Goal: Task Accomplishment & Management: Complete application form

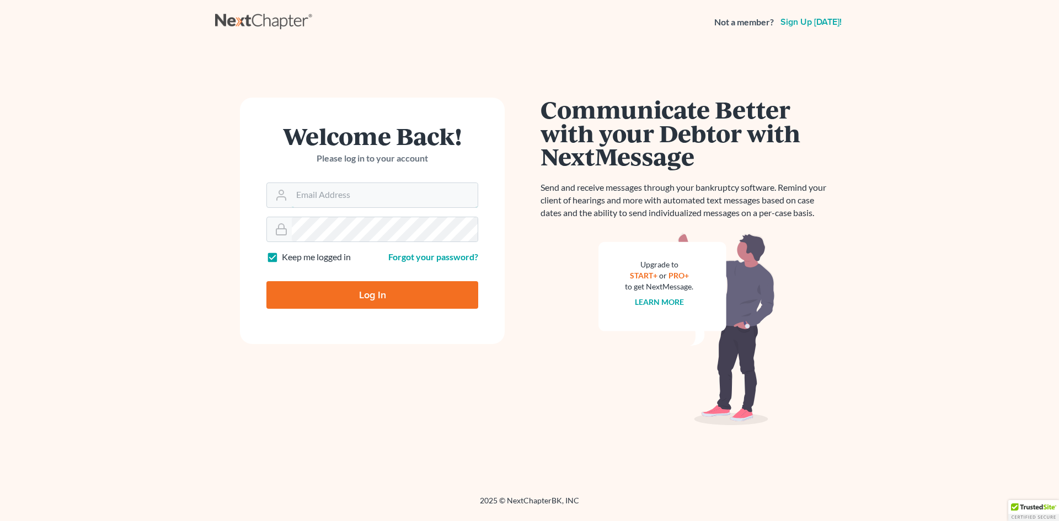
type input "Lynsey@henkelsbaker.com"
click at [340, 289] on input "Log In" at bounding box center [372, 295] width 212 height 28
type input "Thinking..."
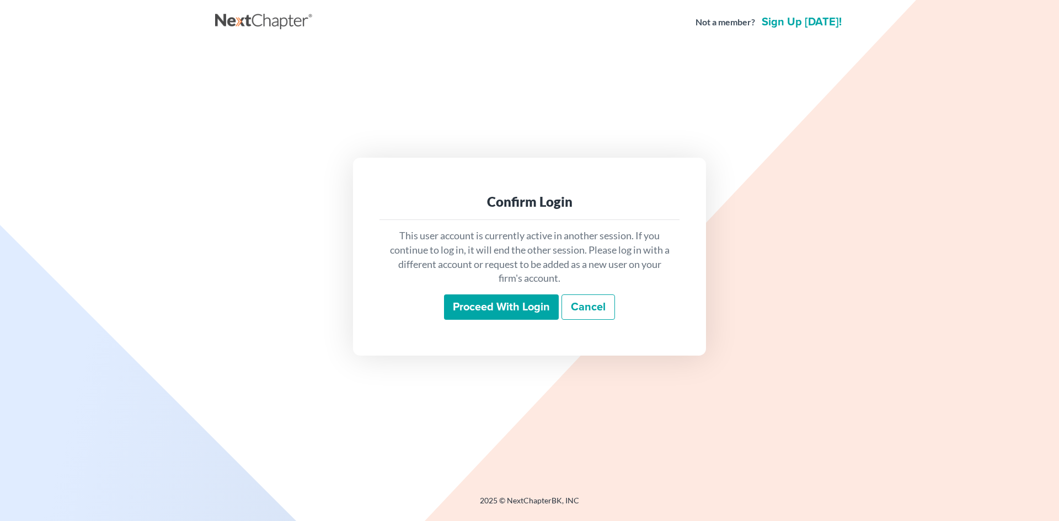
click at [532, 301] on input "Proceed with login" at bounding box center [501, 307] width 115 height 25
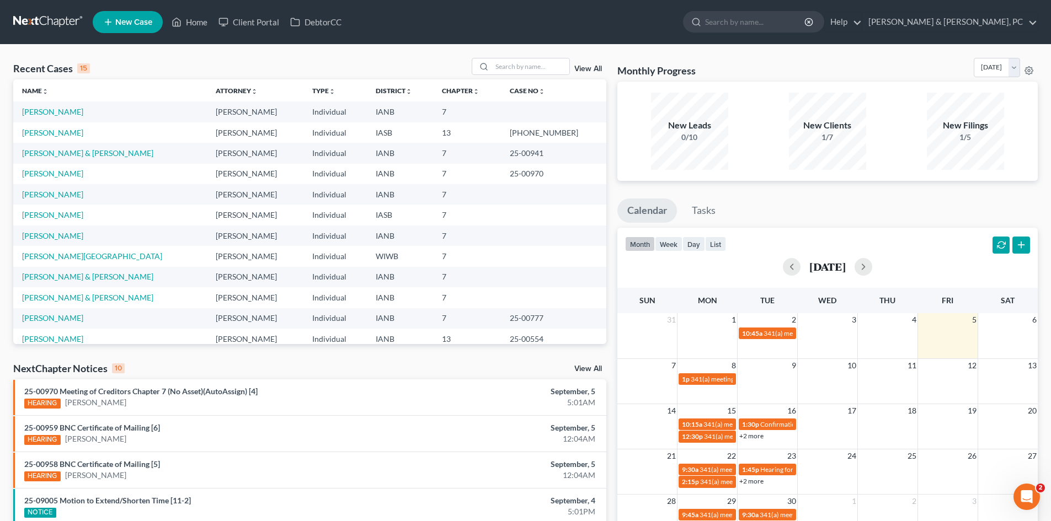
click at [117, 29] on link "New Case" at bounding box center [128, 22] width 70 height 22
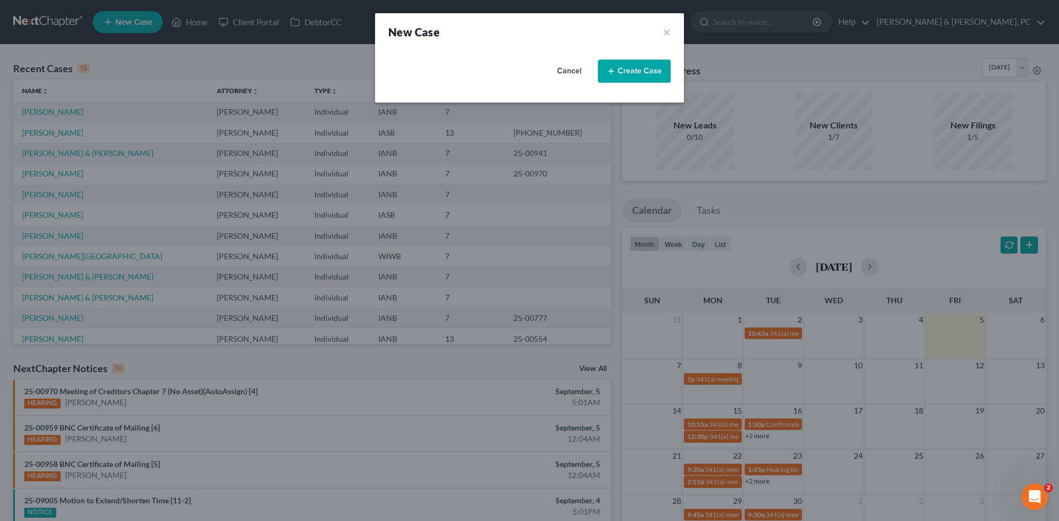
select select "29"
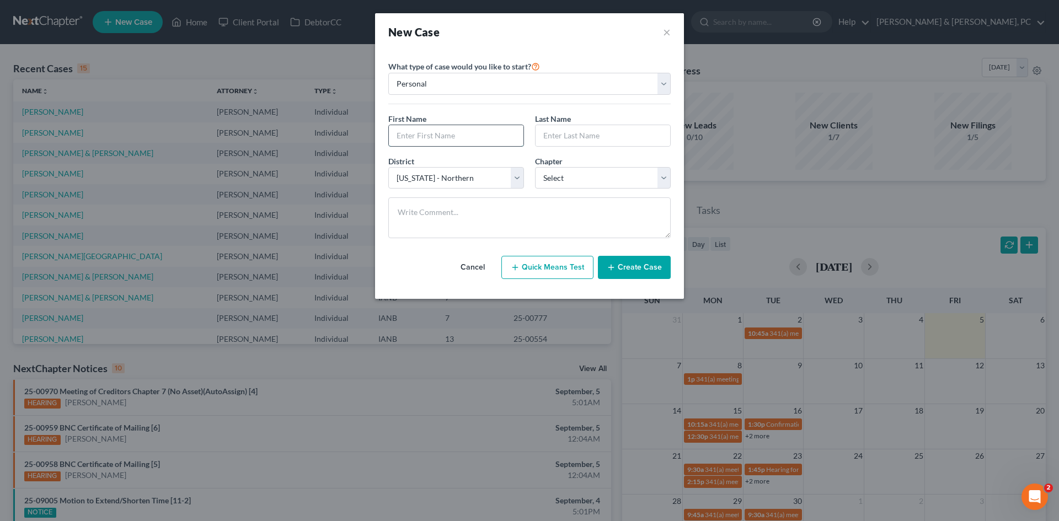
click at [451, 133] on input "text" at bounding box center [456, 135] width 135 height 21
type input "Sean"
type input "Bean"
drag, startPoint x: 587, startPoint y: 170, endPoint x: 589, endPoint y: 185, distance: 14.4
click at [587, 172] on select "Select 7 11 12 13" at bounding box center [603, 178] width 136 height 22
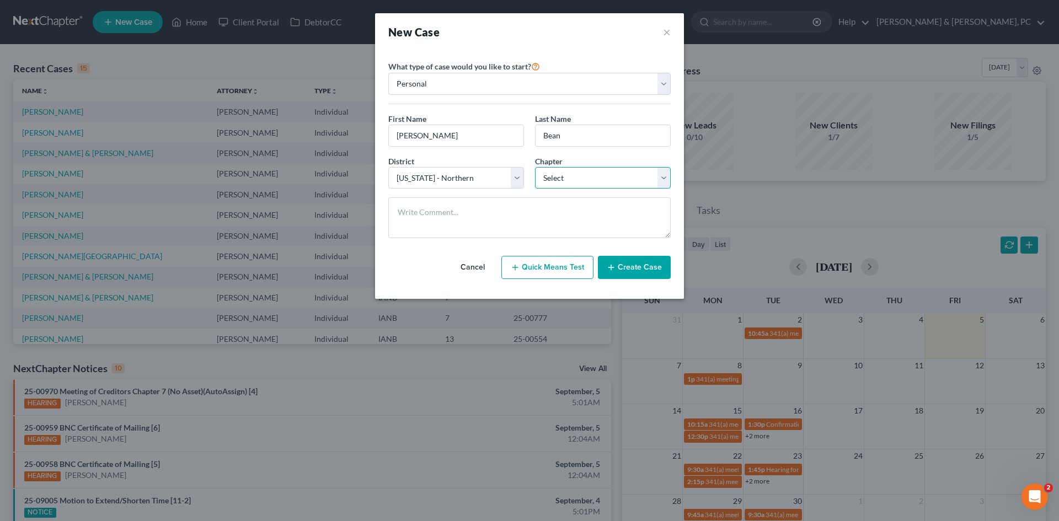
select select "3"
click at [535, 167] on select "Select 7 11 12 13" at bounding box center [603, 178] width 136 height 22
click at [649, 274] on button "Create Case" at bounding box center [634, 267] width 73 height 23
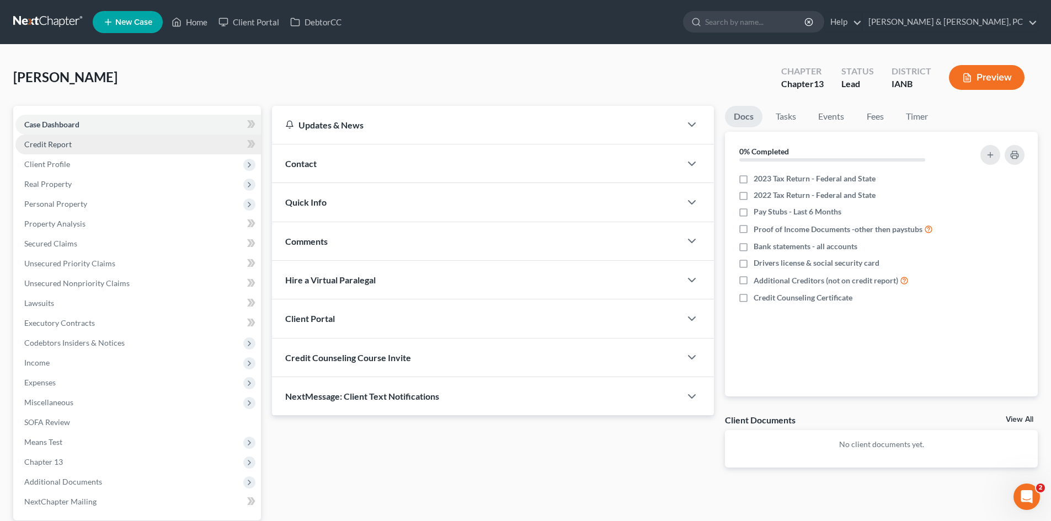
click at [143, 142] on link "Credit Report" at bounding box center [137, 145] width 245 height 20
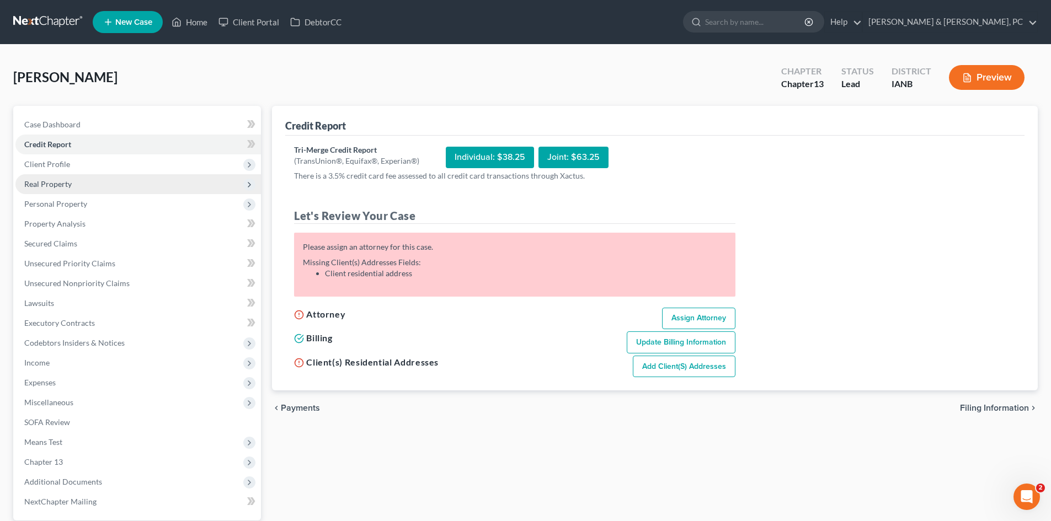
click at [130, 180] on span "Real Property" at bounding box center [137, 184] width 245 height 20
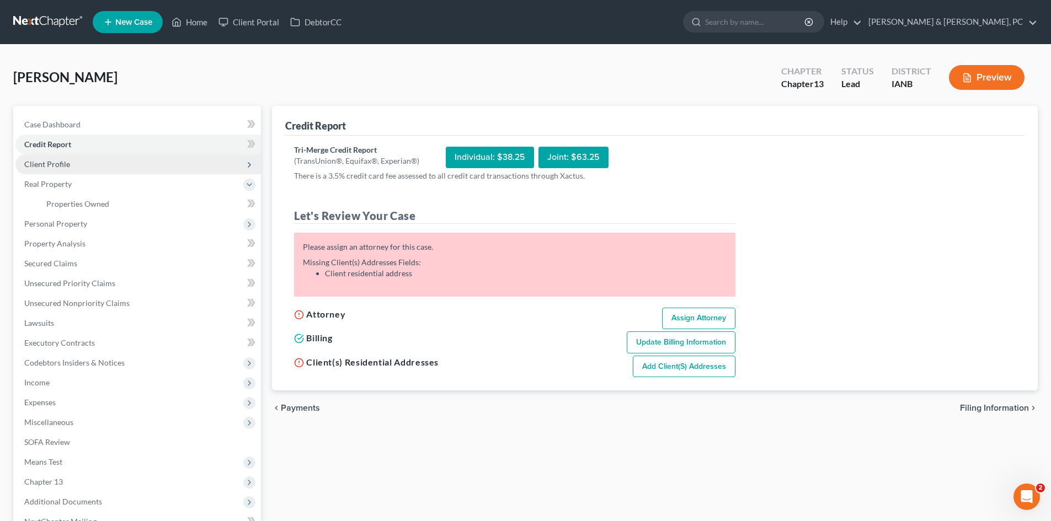
click at [114, 160] on span "Client Profile" at bounding box center [137, 164] width 245 height 20
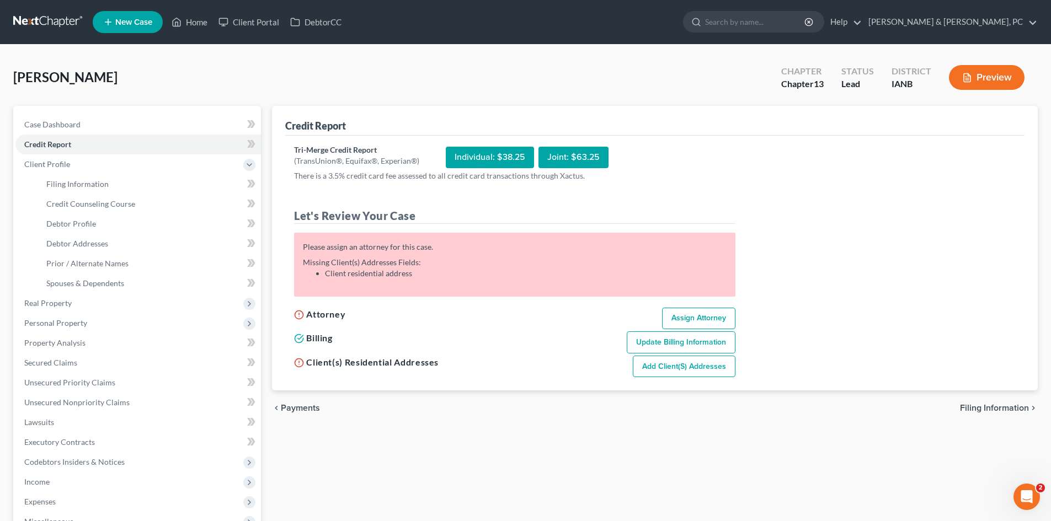
click at [586, 160] on div "Joint: $63.25" at bounding box center [573, 158] width 70 height 22
click at [103, 184] on span "Filing Information" at bounding box center [77, 183] width 62 height 9
select select "1"
select select "0"
select select "3"
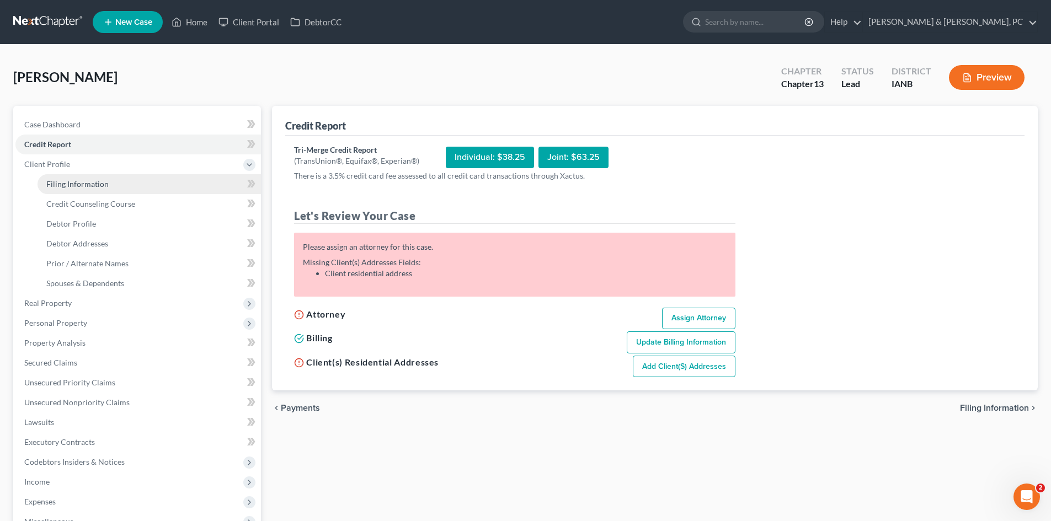
select select "29"
select select "16"
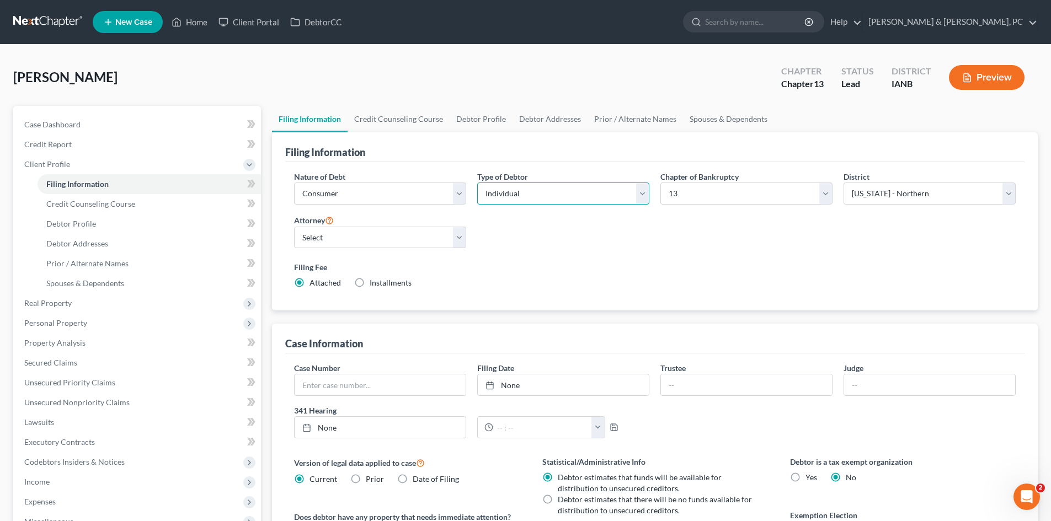
click at [508, 187] on select "Select Individual Joint" at bounding box center [563, 194] width 172 height 22
select select "1"
click at [477, 183] on select "Select Individual Joint" at bounding box center [563, 194] width 172 height 22
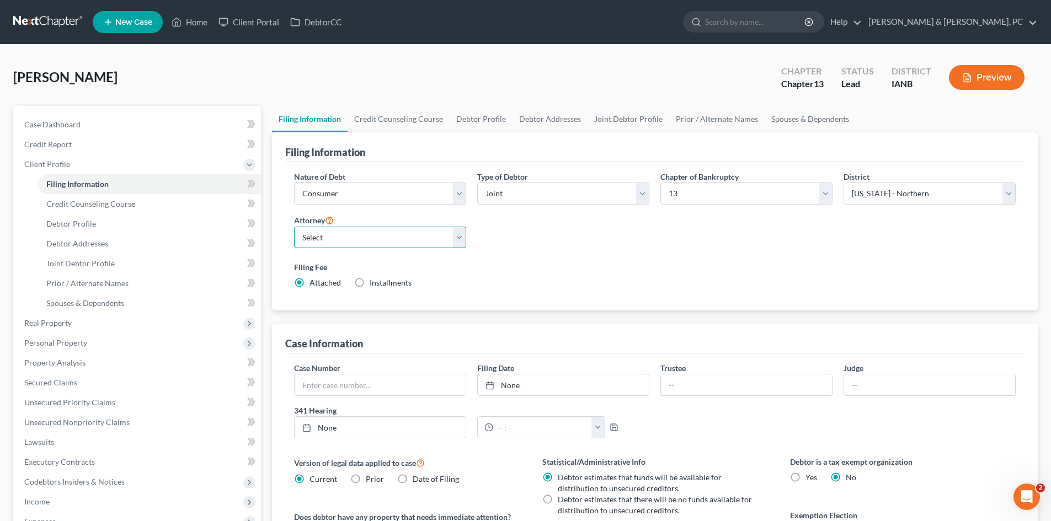
drag, startPoint x: 461, startPoint y: 235, endPoint x: 454, endPoint y: 245, distance: 12.1
click at [461, 235] on select "Select Dustin Baker - IASB Brad Plaschke - ILNB" at bounding box center [380, 238] width 172 height 22
select select "0"
click at [294, 227] on select "Select Dustin Baker - IASB Brad Plaschke - ILNB" at bounding box center [380, 238] width 172 height 22
click at [676, 260] on div "Filing Fee Attached Installments Installments" at bounding box center [654, 277] width 732 height 40
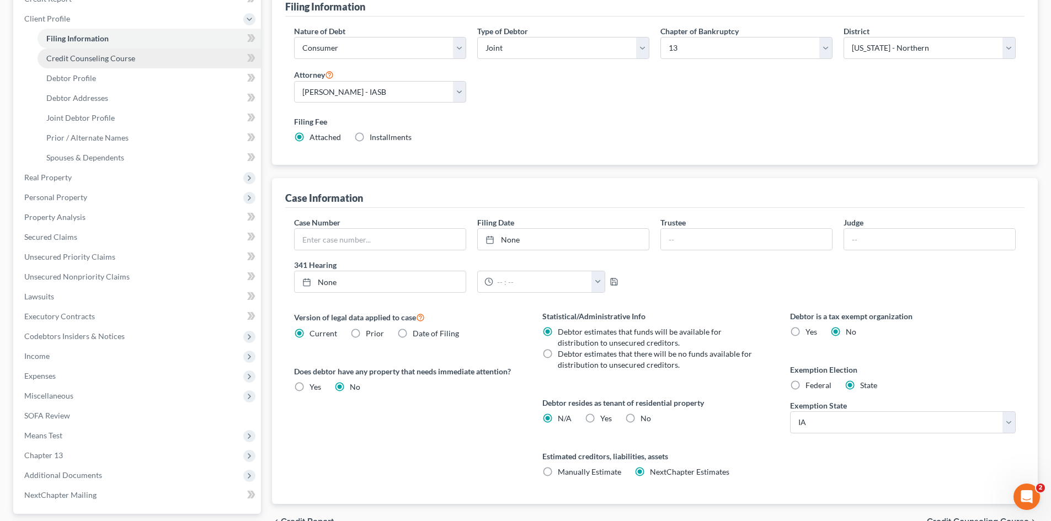
scroll to position [110, 0]
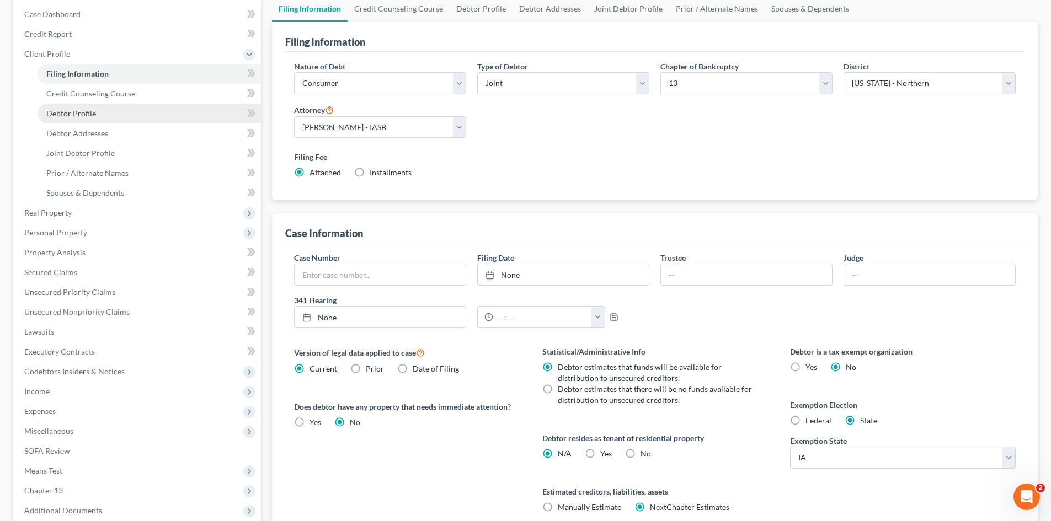
click at [159, 111] on link "Debtor Profile" at bounding box center [149, 114] width 223 height 20
select select "1"
select select "0"
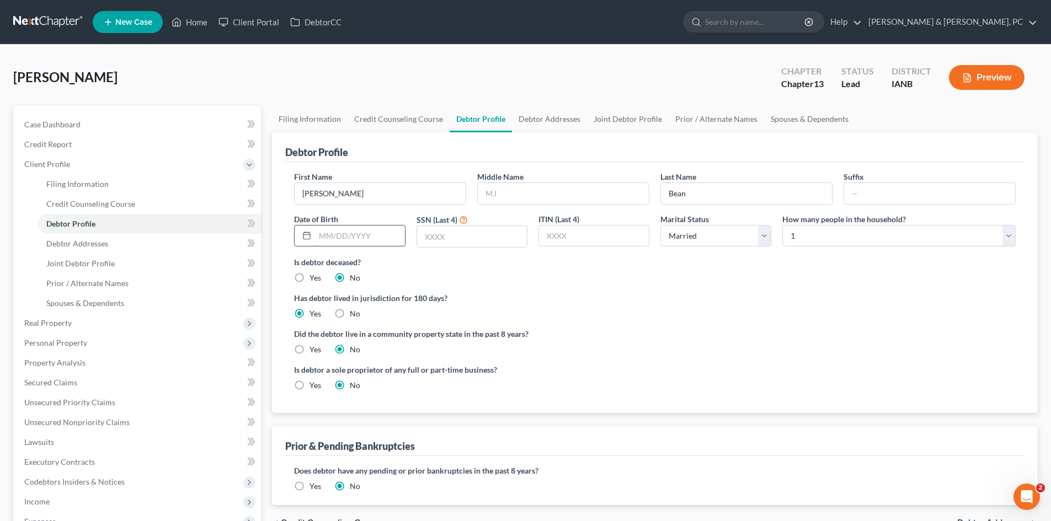
click at [367, 230] on input "text" at bounding box center [359, 236] width 89 height 21
paste input "2/23/1991"
type input "2/23/1991"
click at [465, 238] on input "text" at bounding box center [472, 236] width 110 height 21
paste input "4071"
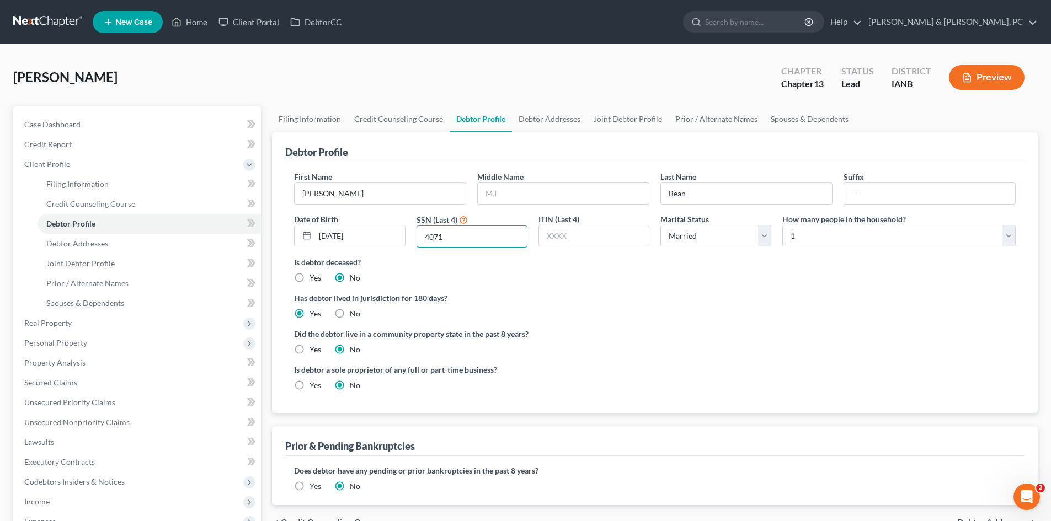
type input "4071"
click at [675, 315] on div "Has debtor lived in jurisdiction for 180 days? Yes No Debtor must reside in jur…" at bounding box center [654, 305] width 721 height 27
click at [126, 244] on link "Debtor Addresses" at bounding box center [149, 244] width 223 height 20
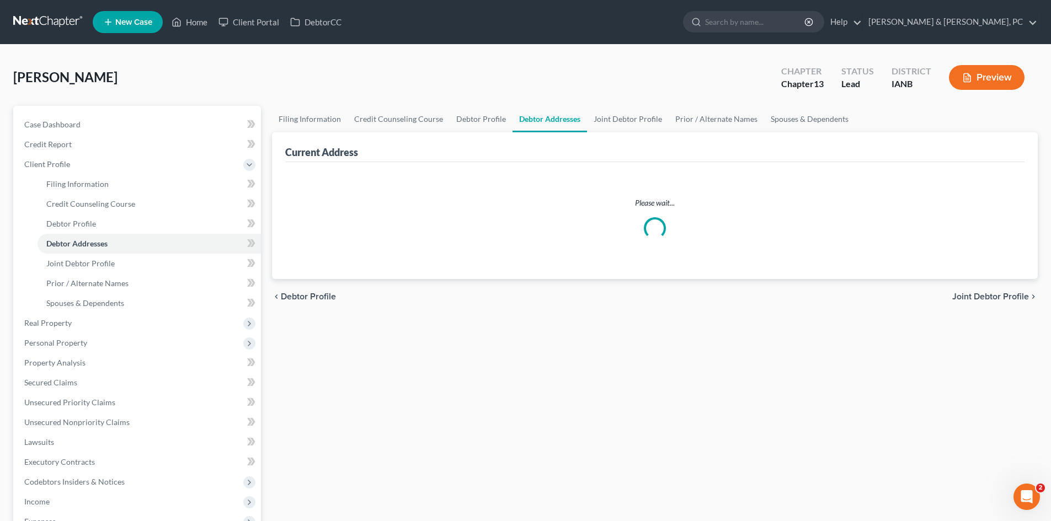
select select "0"
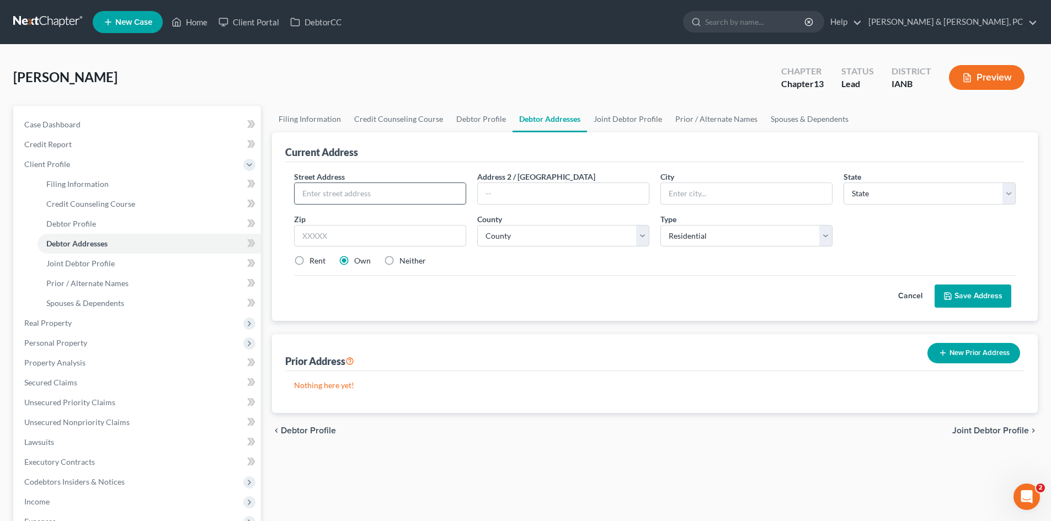
click at [373, 184] on input "text" at bounding box center [380, 193] width 171 height 21
paste input "3507 Keystone Dr Apt 2"
drag, startPoint x: 418, startPoint y: 188, endPoint x: 365, endPoint y: 186, distance: 52.4
click at [365, 186] on input "3507 Keystone Dr Apt 2" at bounding box center [380, 193] width 171 height 21
type input "3507 Keystone Dr"
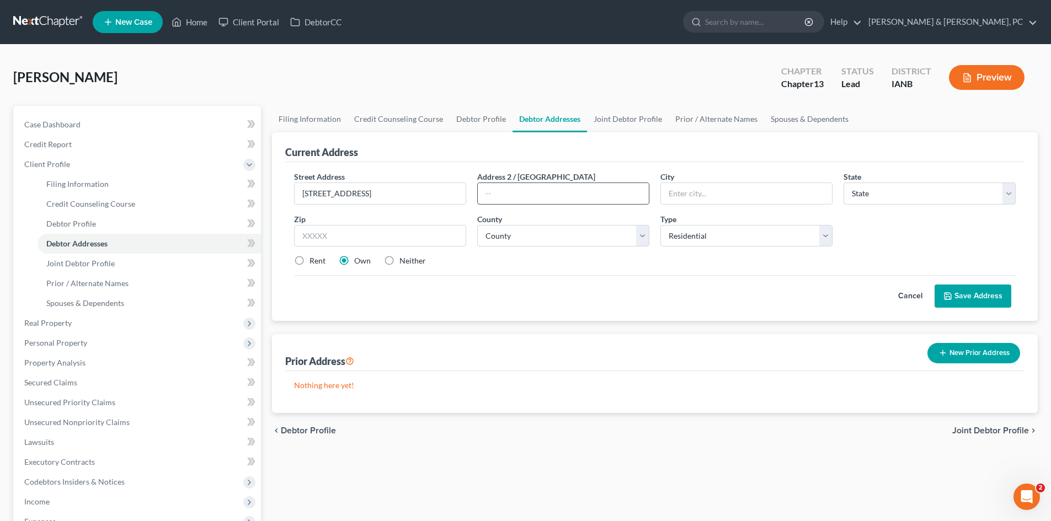
click at [522, 196] on input "text" at bounding box center [563, 193] width 171 height 21
paste input "Apt 2"
type input "Apt 2"
click at [748, 195] on input "text" at bounding box center [746, 193] width 171 height 21
type input "Dubuque"
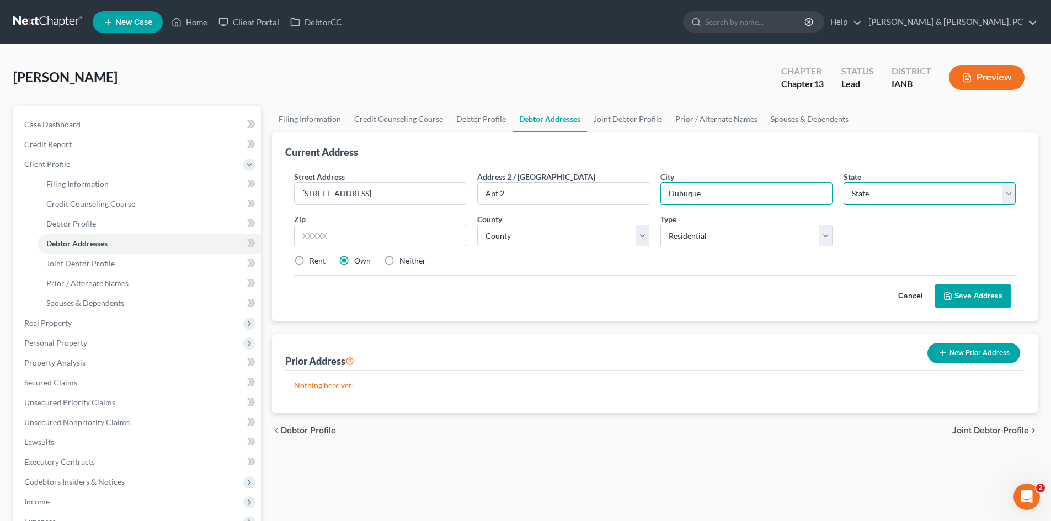
drag, startPoint x: 886, startPoint y: 194, endPoint x: 890, endPoint y: 203, distance: 10.1
click at [886, 194] on select "State AL AK AR AZ CA CO CT DE DC FL GA GU HI ID IL IN IA KS KY LA ME MD MA MI M…" at bounding box center [929, 194] width 172 height 22
select select "16"
click at [843, 183] on select "State AL AK AR AZ CA CO CT DE DC FL GA GU HI ID IL IN IA KS KY LA ME MD MA MI M…" at bounding box center [929, 194] width 172 height 22
click at [400, 229] on input "text" at bounding box center [380, 236] width 172 height 22
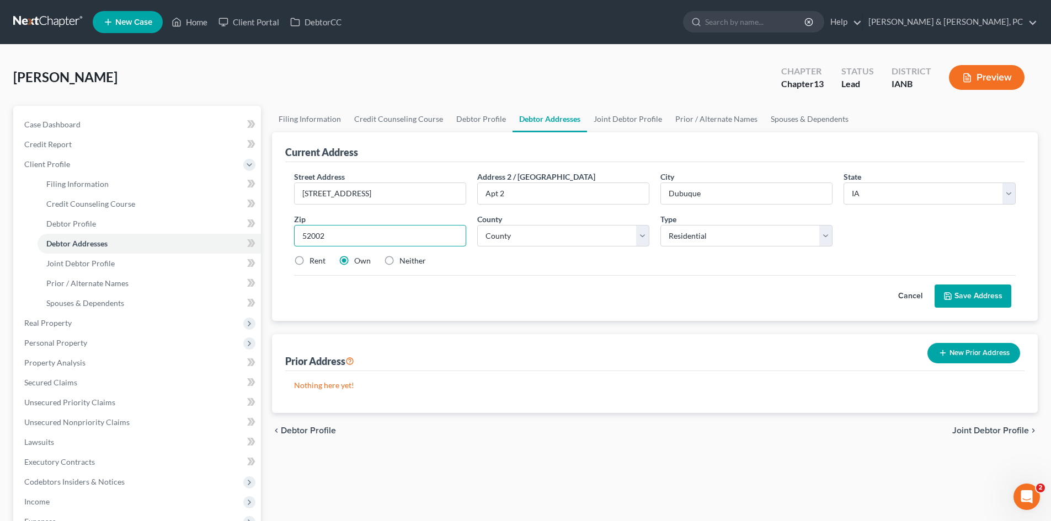
type input "52002"
click at [635, 298] on div "Cancel Save Address" at bounding box center [654, 291] width 721 height 33
click at [972, 290] on button "Save Address" at bounding box center [972, 296] width 77 height 23
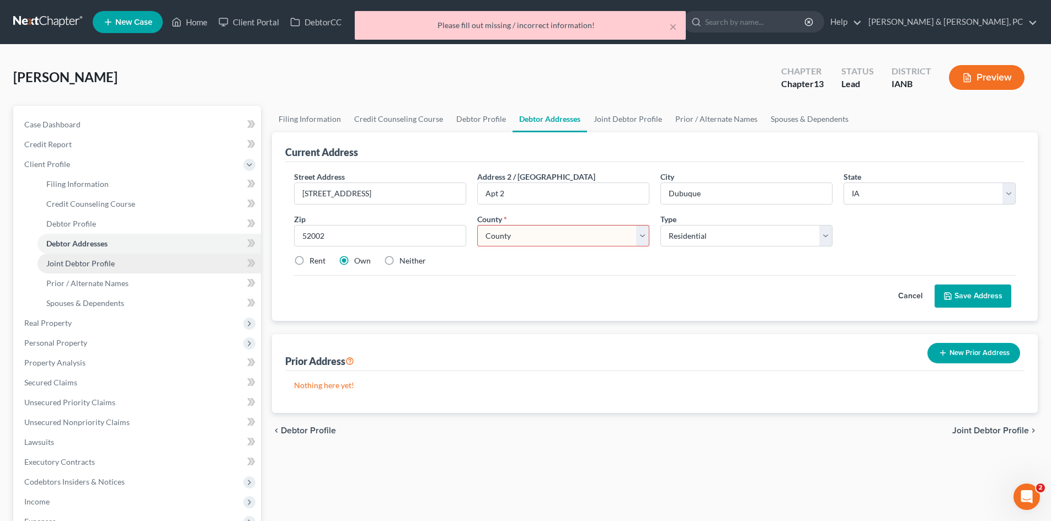
click at [159, 262] on link "Joint Debtor Profile" at bounding box center [149, 264] width 223 height 20
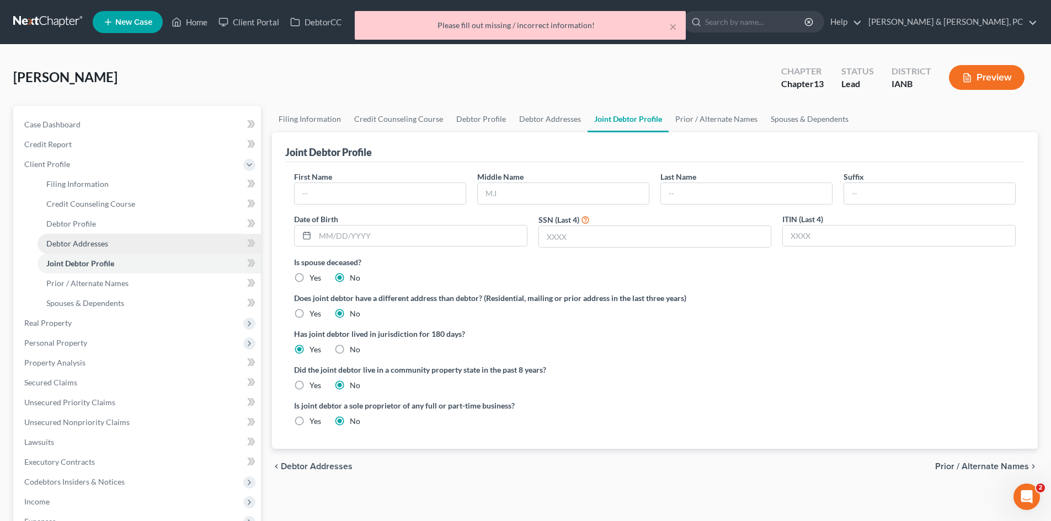
click at [138, 234] on link "Debtor Addresses" at bounding box center [149, 244] width 223 height 20
select select "0"
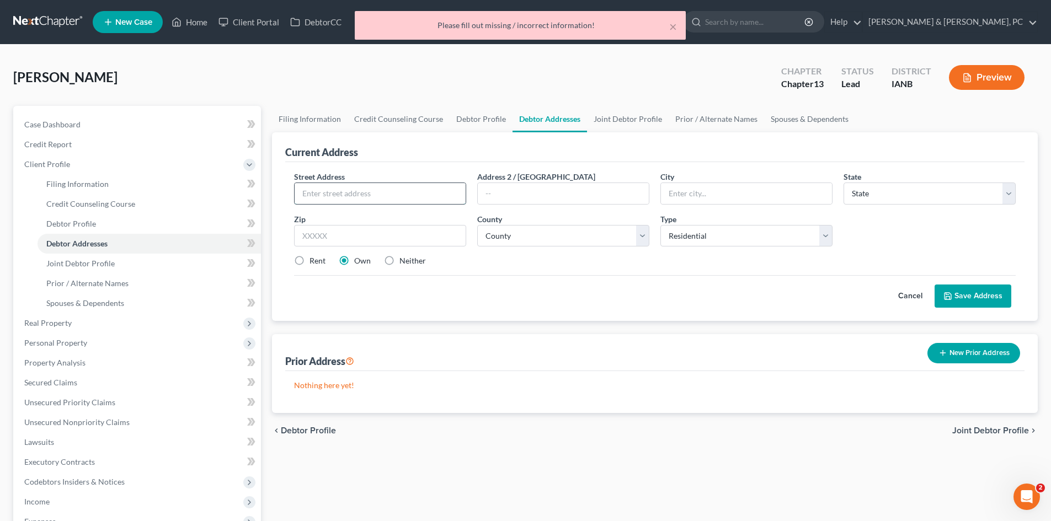
click at [363, 191] on input "text" at bounding box center [380, 193] width 171 height 21
paste input "Apt 2"
type input "Apt 2"
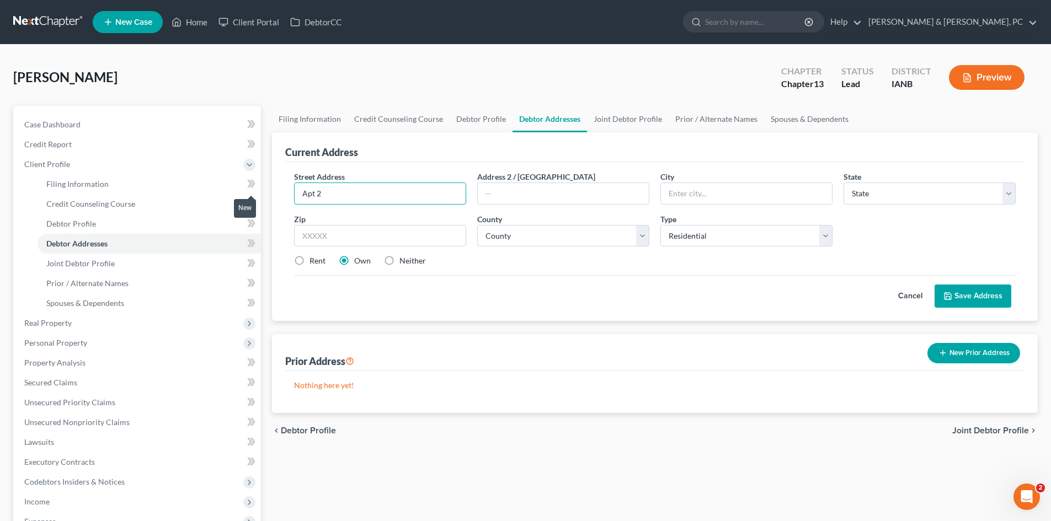
drag, startPoint x: 413, startPoint y: 194, endPoint x: 242, endPoint y: 188, distance: 171.6
click at [242, 188] on div "Petition Navigation Case Dashboard Payments Invoices Payments Payments Credit R…" at bounding box center [525, 414] width 1035 height 617
click at [582, 189] on input "text" at bounding box center [563, 193] width 171 height 21
paste input "Apt 2"
type input "Apt 2"
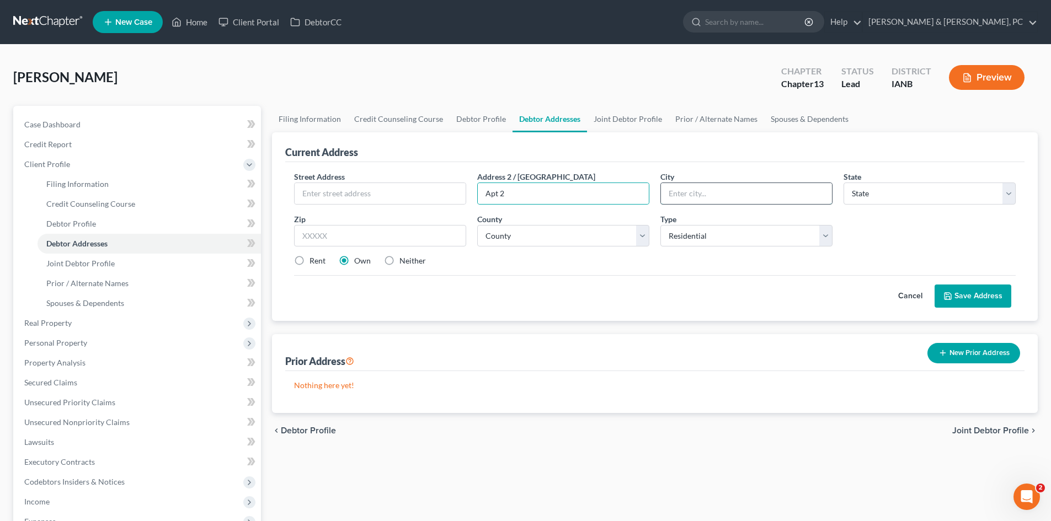
click at [770, 191] on input "text" at bounding box center [746, 193] width 171 height 21
type input "Dubuque"
drag, startPoint x: 918, startPoint y: 191, endPoint x: 913, endPoint y: 200, distance: 9.4
click at [918, 192] on select "State AL AK AR AZ CA CO CT DE DC FL GA GU HI ID IL IN IA KS KY LA ME MD MA MI M…" at bounding box center [929, 194] width 172 height 22
select select "16"
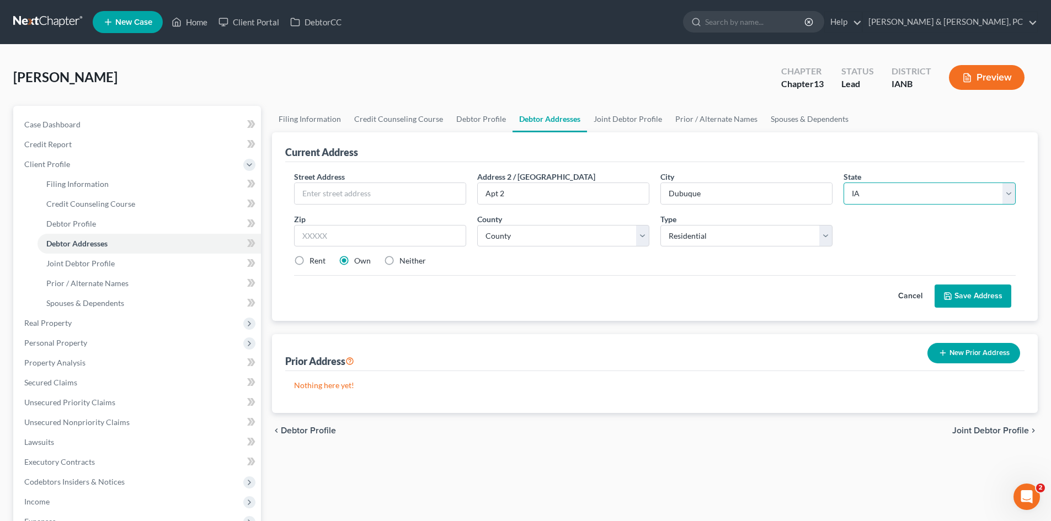
click at [843, 183] on select "State AL AK AR AZ CA CO CT DE DC FL GA GU HI ID IL IN IA KS KY LA ME MD MA MI M…" at bounding box center [929, 194] width 172 height 22
click at [416, 235] on input "text" at bounding box center [380, 236] width 172 height 22
type input "52002"
click at [526, 239] on select "County Adair County Adams County Allamakee County Appanoose County Audubon Coun…" at bounding box center [563, 236] width 172 height 22
select select "30"
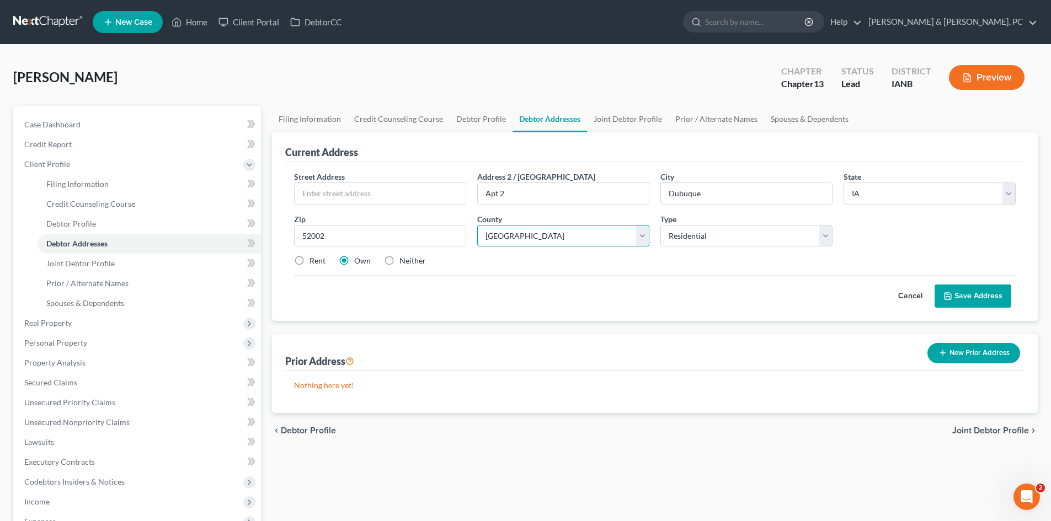
click at [477, 225] on select "County Adair County Adams County Allamakee County Appanoose County Audubon Coun…" at bounding box center [563, 236] width 172 height 22
click at [372, 186] on input "text" at bounding box center [380, 193] width 171 height 21
paste input "3507 Keystone Dr"
type input "3507 Keystone Dr"
click at [964, 298] on button "Save Address" at bounding box center [972, 296] width 77 height 23
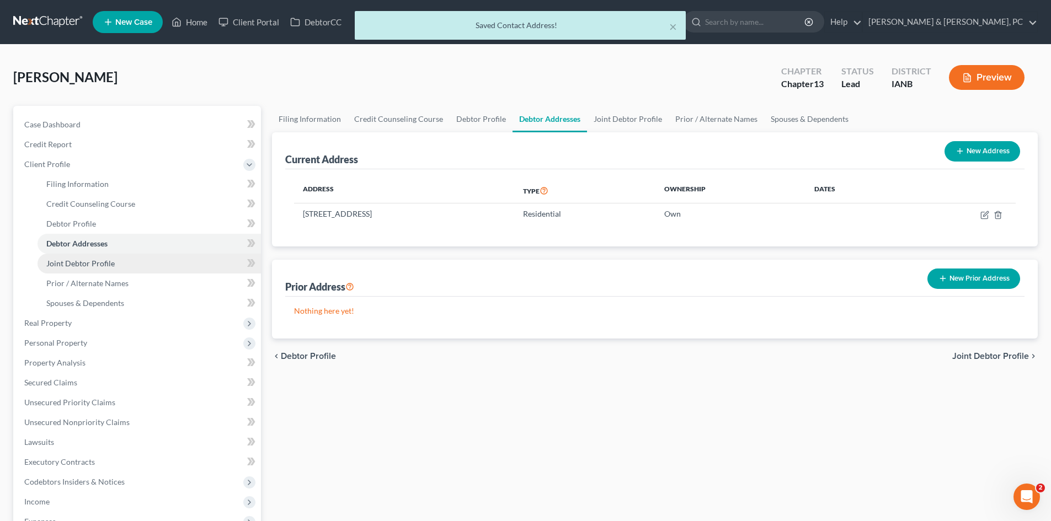
click at [115, 256] on link "Joint Debtor Profile" at bounding box center [149, 264] width 223 height 20
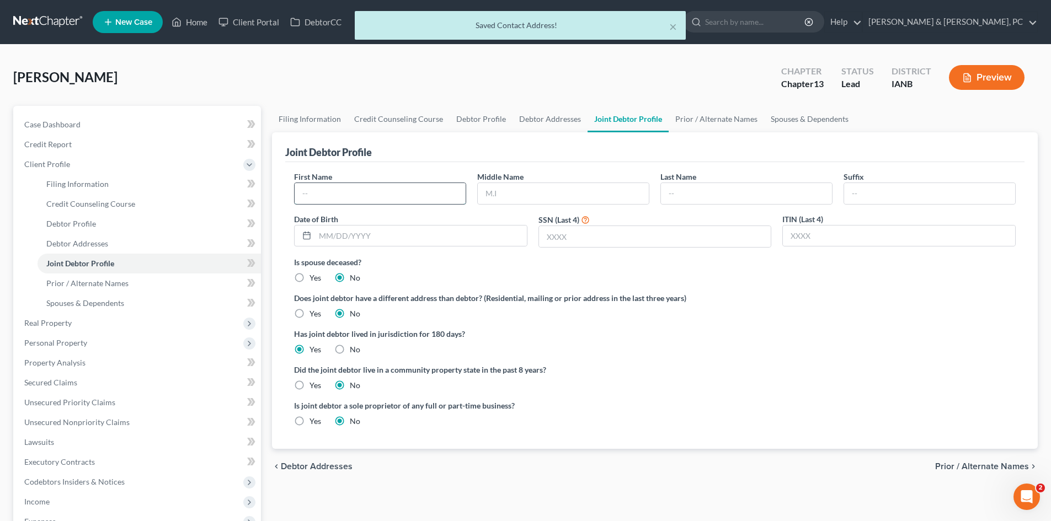
drag, startPoint x: 378, startPoint y: 194, endPoint x: 384, endPoint y: 192, distance: 6.5
click at [378, 195] on input "text" at bounding box center [380, 193] width 171 height 21
type input "Kali"
type input "B"
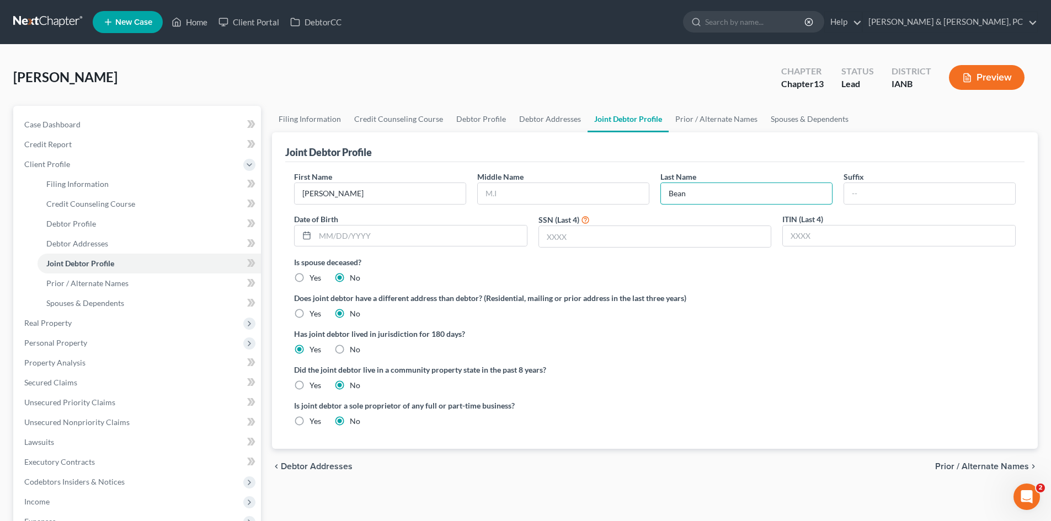
type input "Bean"
click at [388, 237] on input "text" at bounding box center [421, 236] width 212 height 21
paste input "6/17/1992"
type input "6/17/1992"
click at [587, 237] on input "text" at bounding box center [655, 236] width 232 height 21
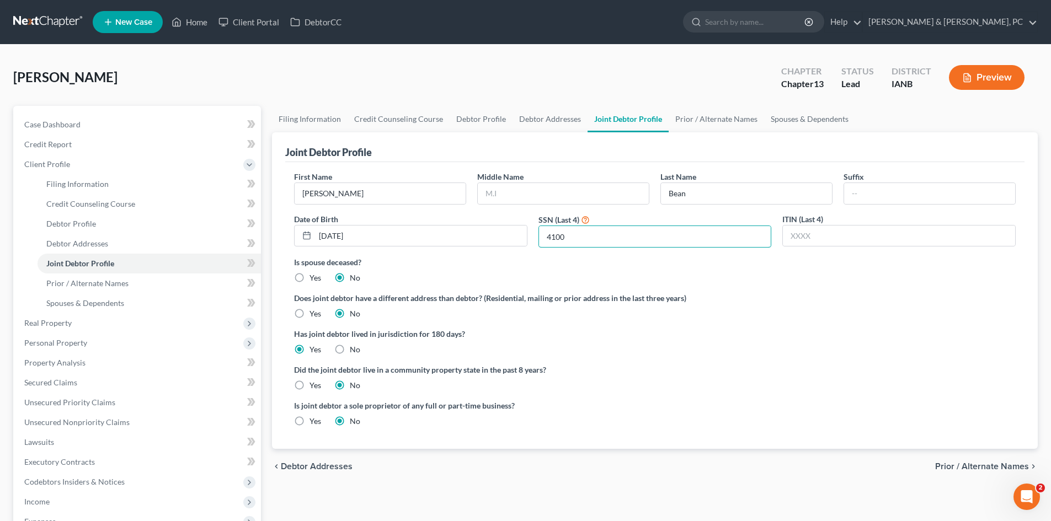
type input "4100"
drag, startPoint x: 737, startPoint y: 345, endPoint x: 396, endPoint y: 295, distance: 344.5
click at [727, 346] on div "Has joint debtor lived in jurisdiction for 180 days? Yes No Debtor must reside …" at bounding box center [654, 341] width 721 height 27
click at [71, 140] on span "Credit Report" at bounding box center [47, 144] width 47 height 9
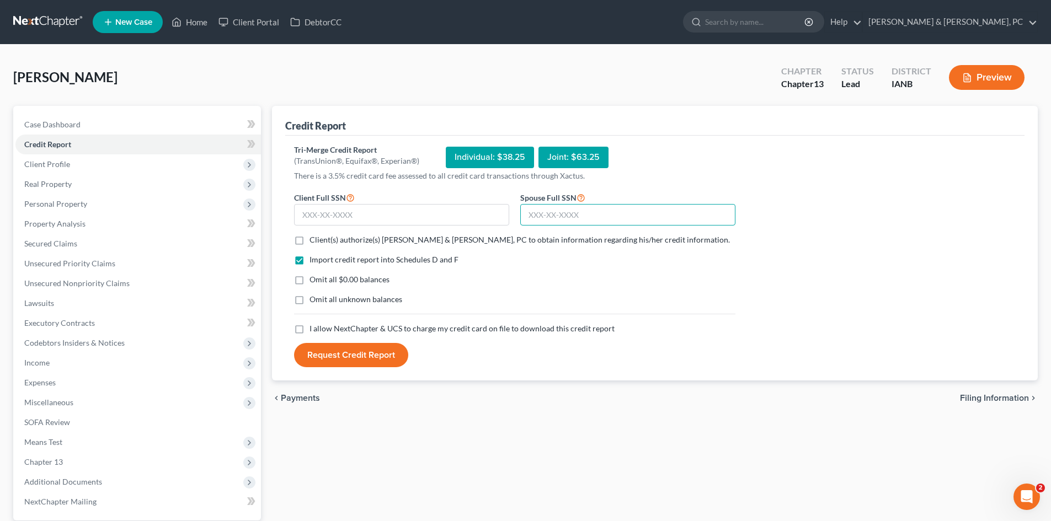
click at [557, 211] on input "text" at bounding box center [627, 215] width 215 height 22
paste input "480-21-4100"
type input "480-21-4100"
click at [387, 211] on input "text" at bounding box center [401, 215] width 215 height 22
paste input "482-19-4071"
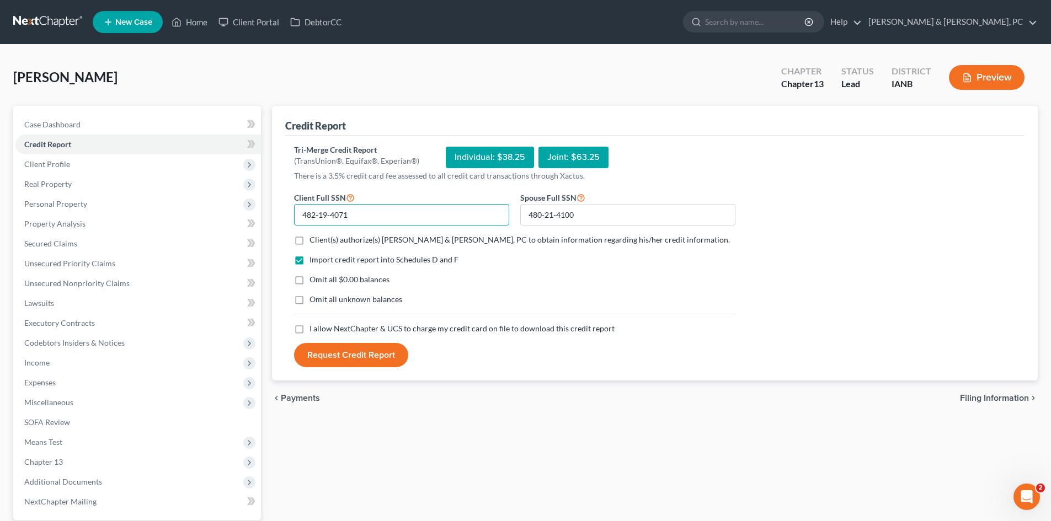
type input "482-19-4071"
click at [309, 240] on label "Client(s) authorize(s) Henkels & Baker, PC to obtain information regarding his/…" at bounding box center [519, 239] width 420 height 11
click at [314, 240] on input "Client(s) authorize(s) Henkels & Baker, PC to obtain information regarding his/…" at bounding box center [317, 237] width 7 height 7
checkbox input "true"
click at [309, 283] on label "Omit all $0.00 balances" at bounding box center [349, 279] width 80 height 11
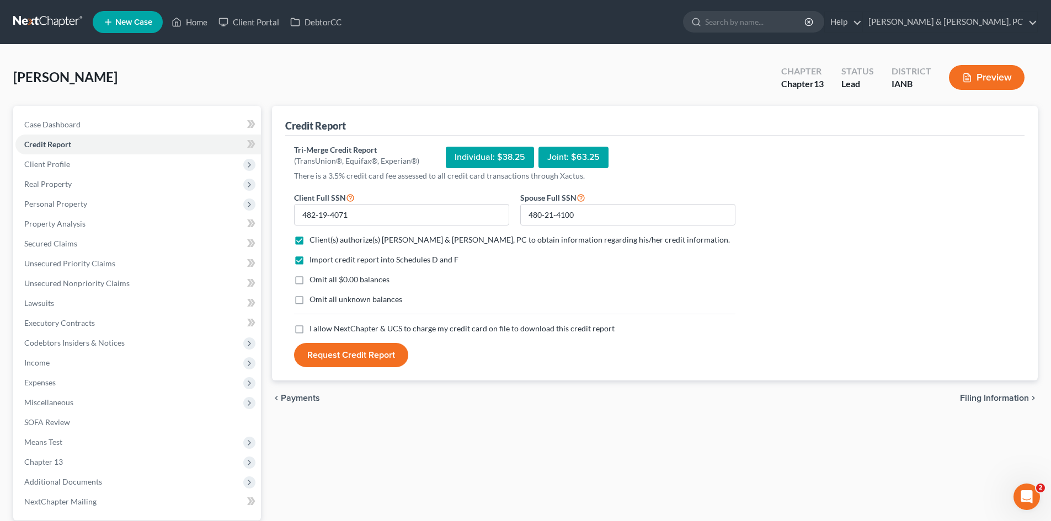
click at [314, 281] on input "Omit all $0.00 balances" at bounding box center [317, 277] width 7 height 7
checkbox input "true"
click at [309, 298] on label "Omit all unknown balances" at bounding box center [355, 299] width 93 height 11
click at [314, 298] on input "Omit all unknown balances" at bounding box center [317, 297] width 7 height 7
checkbox input "true"
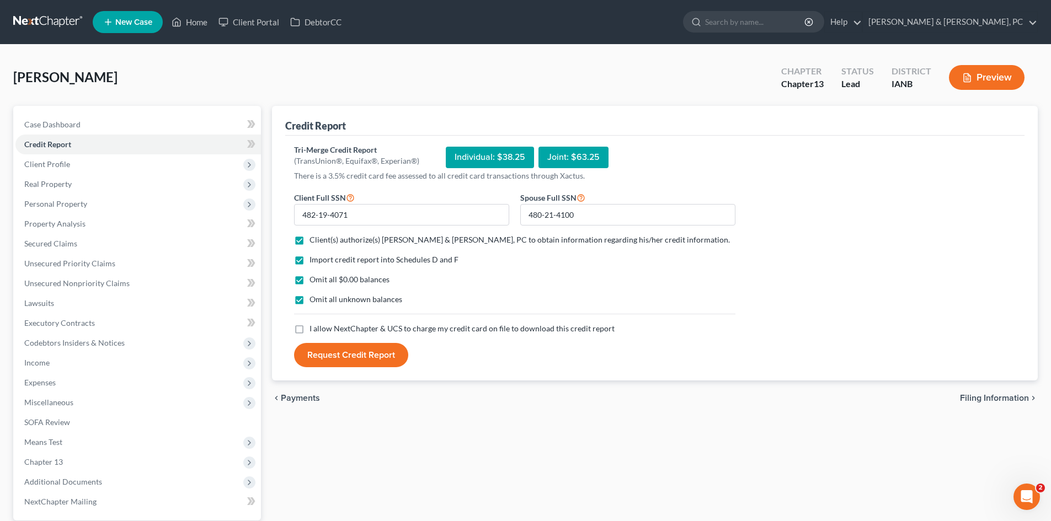
click at [309, 324] on label "I allow NextChapter & UCS to charge my credit card on file to download this cre…" at bounding box center [461, 328] width 305 height 11
click at [314, 324] on input "I allow NextChapter & UCS to charge my credit card on file to download this cre…" at bounding box center [317, 326] width 7 height 7
click at [309, 327] on label "I allow NextChapter & UCS to charge my credit card on file to download this cre…" at bounding box center [461, 328] width 305 height 11
click at [314, 327] on input "I allow NextChapter & UCS to charge my credit card on file to download this cre…" at bounding box center [317, 326] width 7 height 7
click at [309, 331] on label "I allow NextChapter & UCS to charge my credit card on file to download this cre…" at bounding box center [461, 328] width 305 height 11
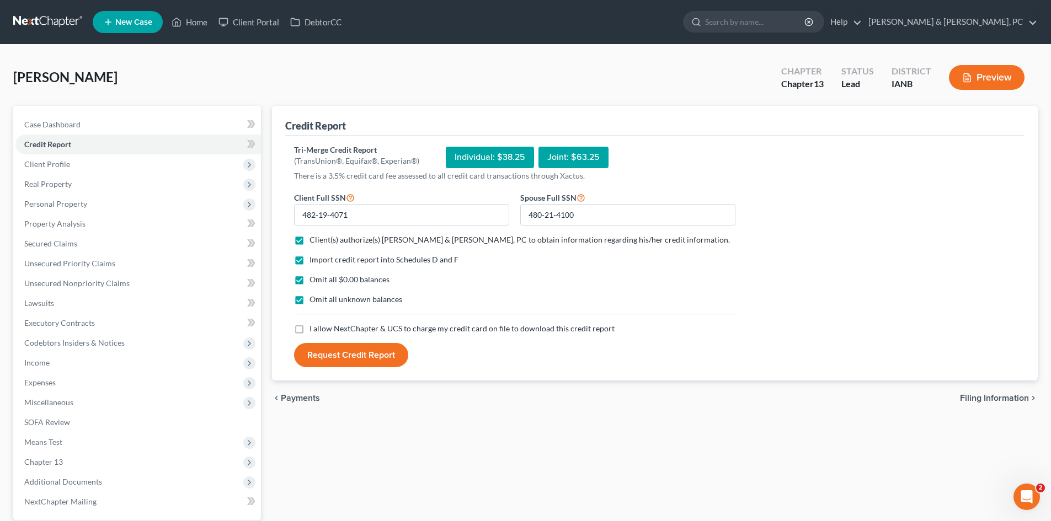
click at [314, 330] on input "I allow NextChapter & UCS to charge my credit card on file to download this cre…" at bounding box center [317, 326] width 7 height 7
checkbox input "true"
click at [324, 353] on button "Request Credit Report" at bounding box center [351, 355] width 114 height 24
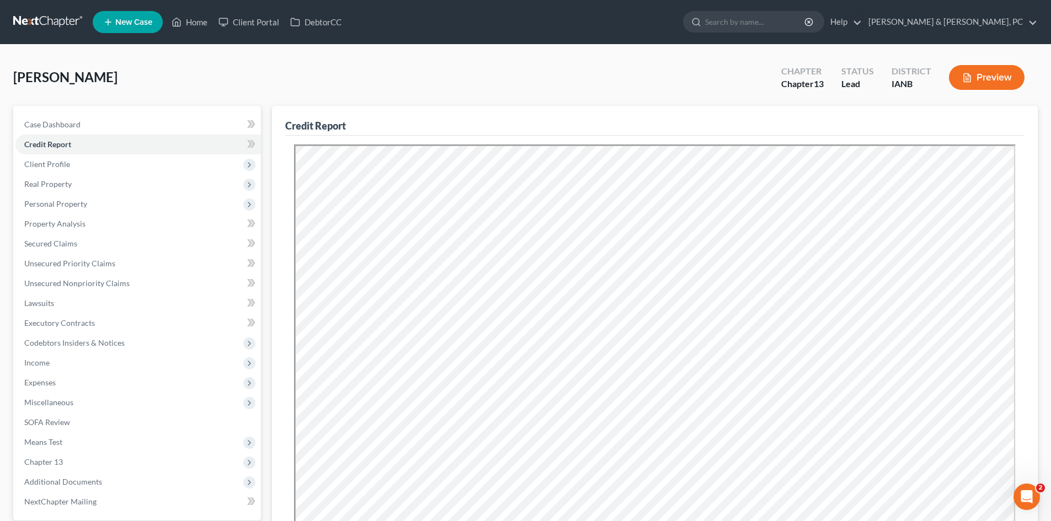
drag, startPoint x: 632, startPoint y: 81, endPoint x: 597, endPoint y: 80, distance: 34.8
click at [618, 80] on div "Bean, Sean Upgraded Chapter Chapter 13 Status Lead District IANB Preview" at bounding box center [525, 82] width 1024 height 48
